Goal: Information Seeking & Learning: Find specific fact

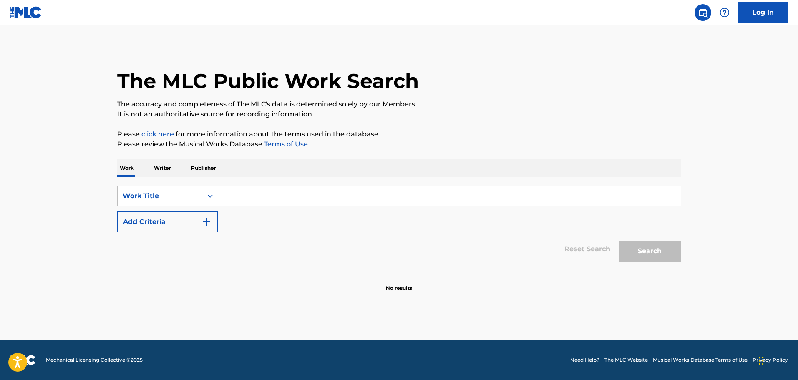
click at [352, 200] on input "Search Form" at bounding box center [449, 196] width 463 height 20
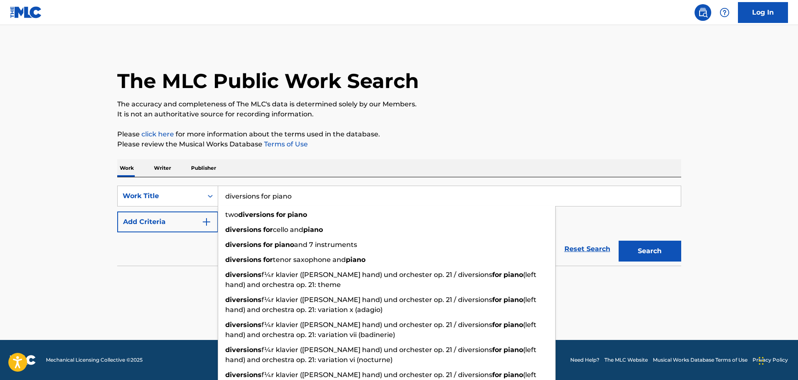
type input "diversions for piano"
click at [619, 241] on button "Search" at bounding box center [650, 251] width 63 height 21
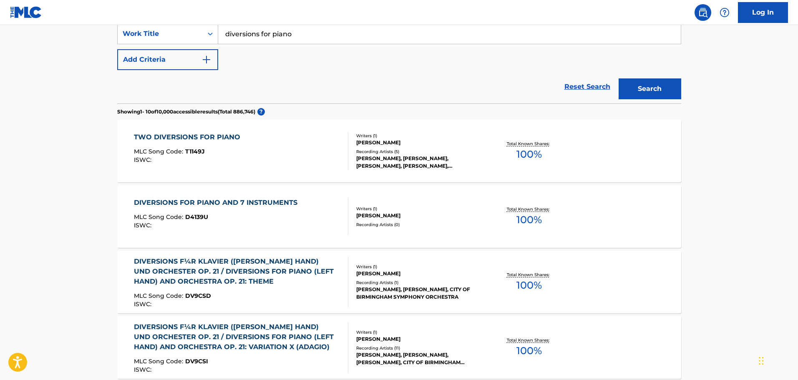
scroll to position [167, 0]
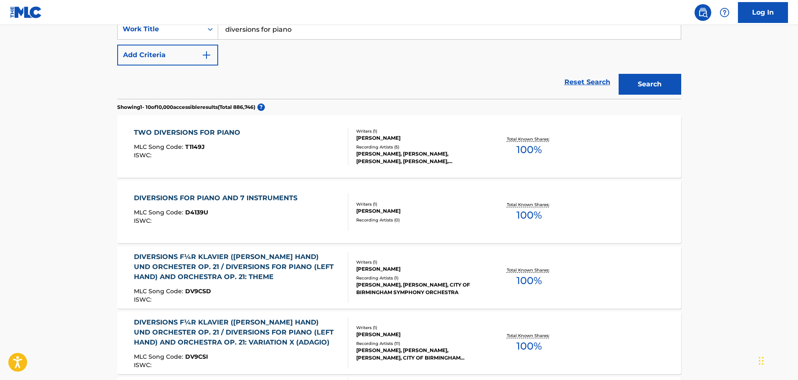
click at [179, 57] on button "Add Criteria" at bounding box center [167, 55] width 101 height 21
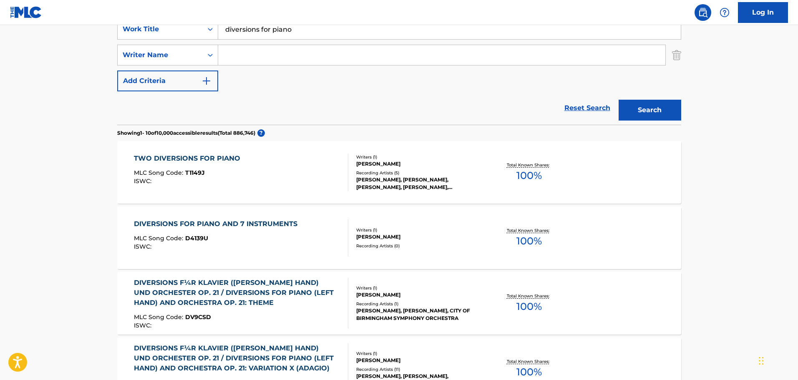
click at [247, 63] on input "Search Form" at bounding box center [441, 55] width 447 height 20
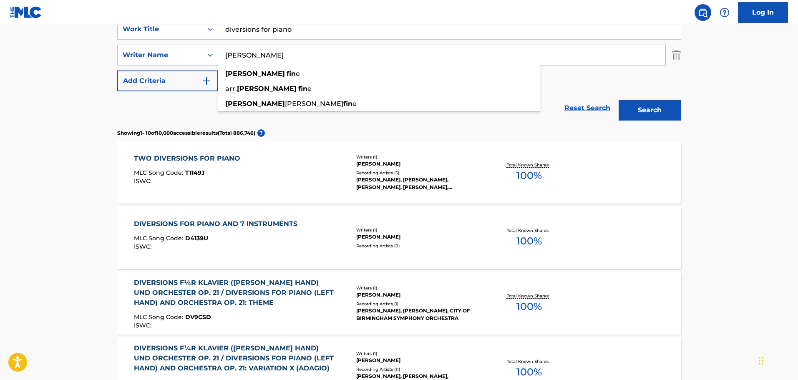
type input "[PERSON_NAME]"
click at [619, 100] on button "Search" at bounding box center [650, 110] width 63 height 21
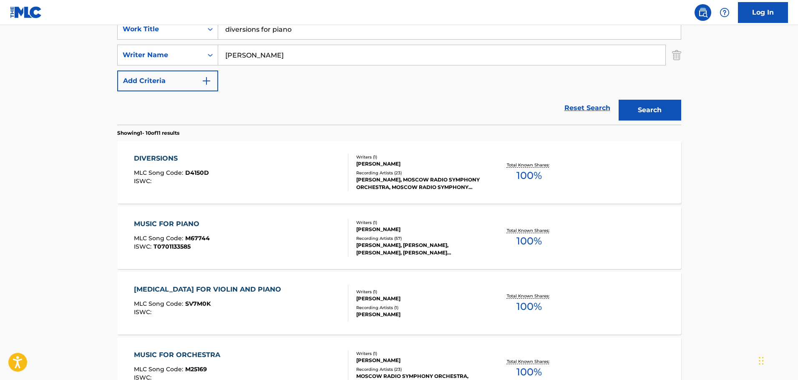
click at [201, 151] on div "DIVERSIONS MLC Song Code : D4150D ISWC : Writers ( 1 ) [PERSON_NAME] Recording …" at bounding box center [399, 172] width 564 height 63
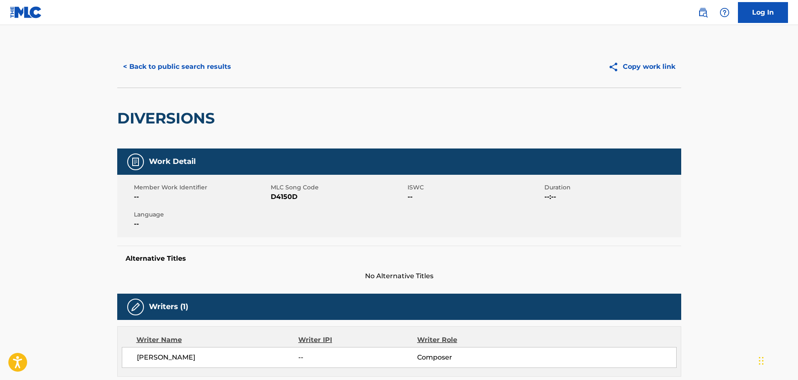
click at [192, 62] on button "< Back to public search results" at bounding box center [177, 66] width 120 height 21
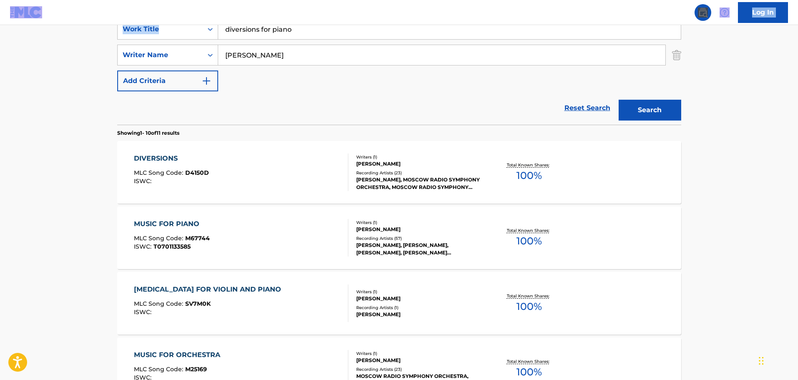
drag, startPoint x: 311, startPoint y: 19, endPoint x: 248, endPoint y: 28, distance: 64.1
click at [248, 28] on div "Log In The MLC Public Work Search The accuracy and completeness of The MLC's da…" at bounding box center [399, 356] width 798 height 1047
click at [304, 34] on input "diversions for piano" at bounding box center [449, 29] width 463 height 20
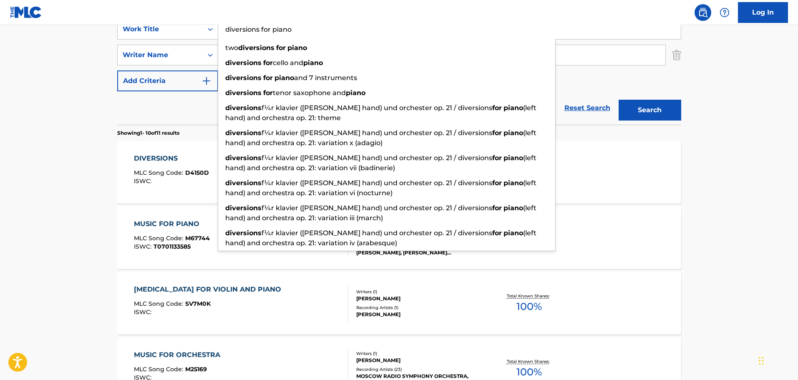
drag, startPoint x: 275, startPoint y: 35, endPoint x: 222, endPoint y: 37, distance: 53.4
click at [222, 38] on input "diversions for piano" at bounding box center [449, 29] width 463 height 20
paste input "Diversions For P"
type input "Diversions For Piano"
click at [647, 109] on button "Search" at bounding box center [650, 110] width 63 height 21
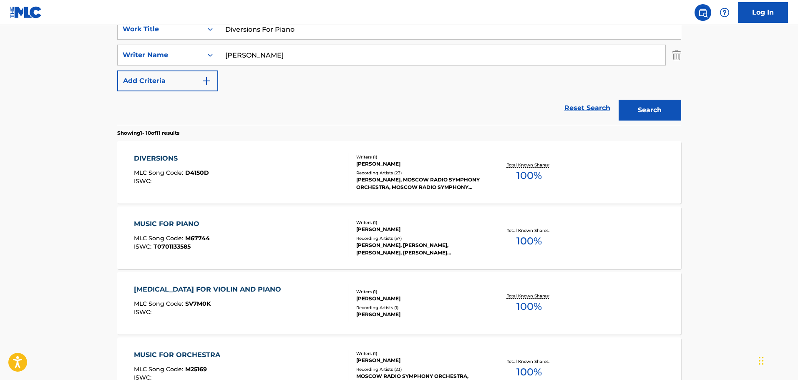
click at [244, 166] on div "DIVERSIONS MLC Song Code : D4150D ISWC :" at bounding box center [241, 173] width 214 height 38
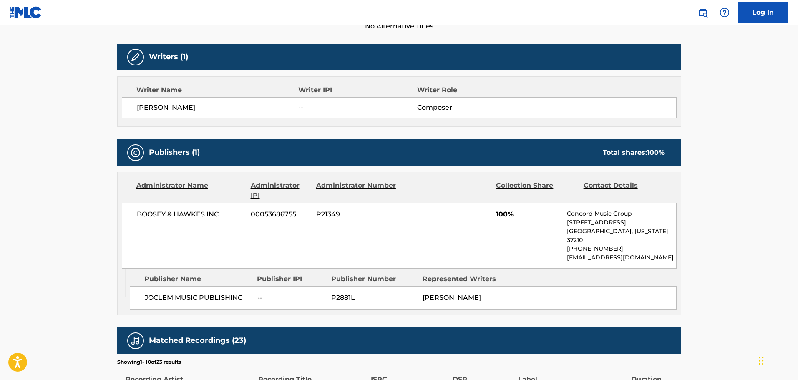
scroll to position [250, 0]
